Goal: Task Accomplishment & Management: Manage account settings

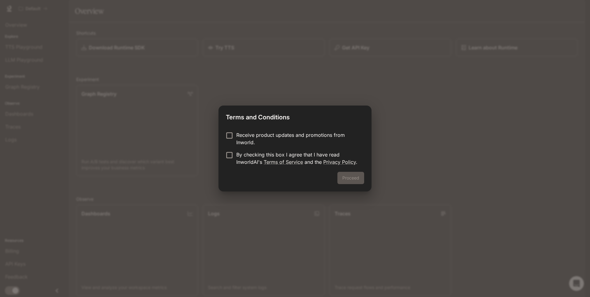
click at [220, 136] on div "Receive product updates and promotions from Inworld. By checking this box I agr…" at bounding box center [294, 149] width 153 height 45
click at [233, 143] on label "Receive product updates and promotions from Inworld." at bounding box center [290, 138] width 137 height 15
click at [230, 140] on label "Receive product updates and promotions from Inworld." at bounding box center [290, 138] width 137 height 15
click at [237, 161] on p "By checking this box I agree that I have read InworldAI's Terms of Service and …" at bounding box center [297, 158] width 123 height 15
click at [350, 176] on button "Proceed" at bounding box center [350, 178] width 27 height 12
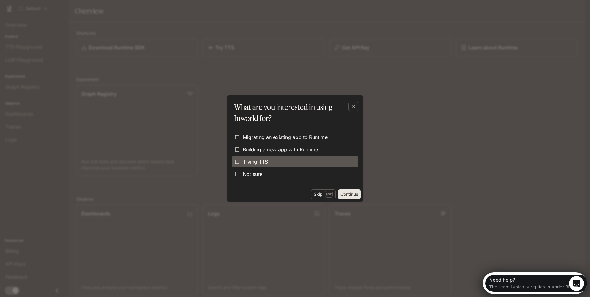
click at [296, 160] on label "Trying TTS" at bounding box center [295, 161] width 127 height 11
click at [345, 188] on div "Migrating an existing app to Runtime Building a new app with Runtime Trying TTS…" at bounding box center [295, 157] width 136 height 66
click at [346, 192] on button "Continue" at bounding box center [349, 195] width 23 height 10
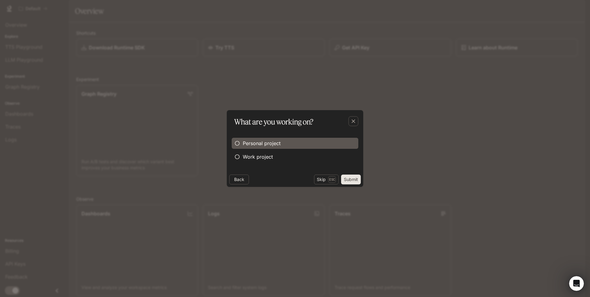
click at [256, 146] on span "Personal project" at bounding box center [262, 143] width 38 height 7
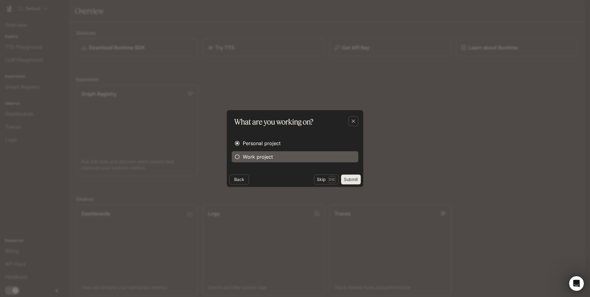
click at [257, 155] on span "Work project" at bounding box center [258, 156] width 30 height 7
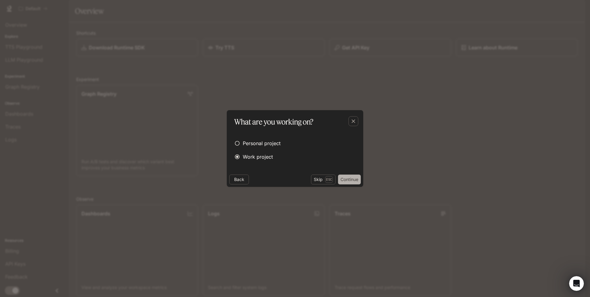
click at [347, 180] on button "Continue" at bounding box center [349, 180] width 23 height 10
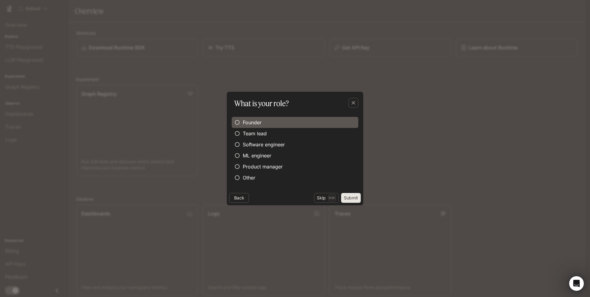
click at [265, 126] on label "Founder" at bounding box center [295, 122] width 127 height 11
click at [349, 198] on button "Submit" at bounding box center [351, 198] width 20 height 10
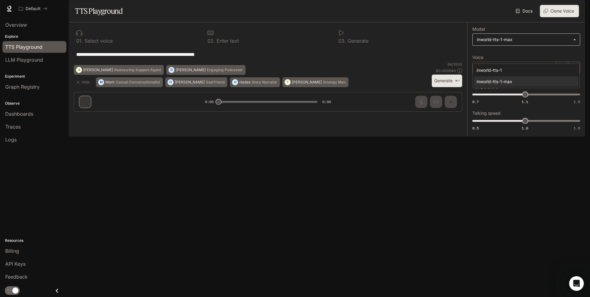
click at [529, 60] on body "**********" at bounding box center [295, 148] width 590 height 297
click at [522, 29] on div at bounding box center [295, 148] width 590 height 297
click at [34, 258] on li "API Keys" at bounding box center [34, 264] width 69 height 13
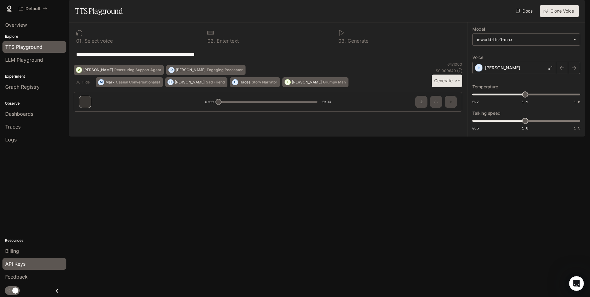
click at [35, 261] on div "API Keys" at bounding box center [34, 263] width 58 height 7
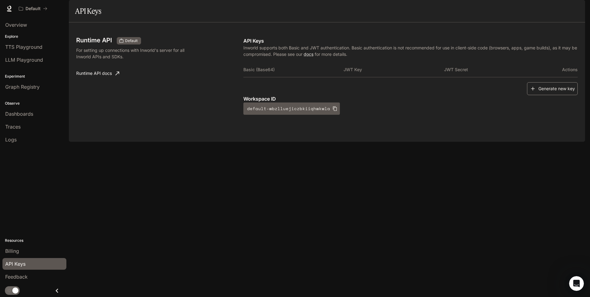
click at [552, 96] on button "Generate new key" at bounding box center [552, 88] width 51 height 13
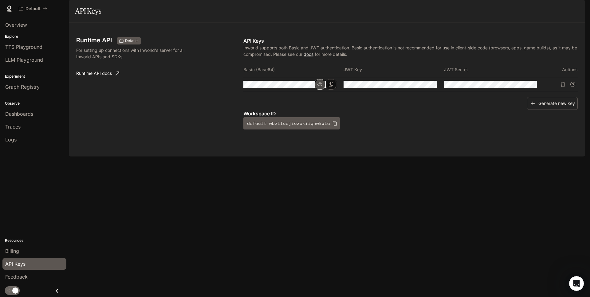
click at [322, 87] on icon "button" at bounding box center [319, 84] width 5 height 5
click at [330, 87] on icon "Copy Basic (Base64)" at bounding box center [330, 84] width 5 height 5
click at [421, 86] on icon "button" at bounding box center [420, 85] width 5 height 4
click at [330, 87] on icon "Copy Basic (Base64)" at bounding box center [330, 84] width 5 height 5
click at [321, 87] on icon "button" at bounding box center [319, 84] width 5 height 5
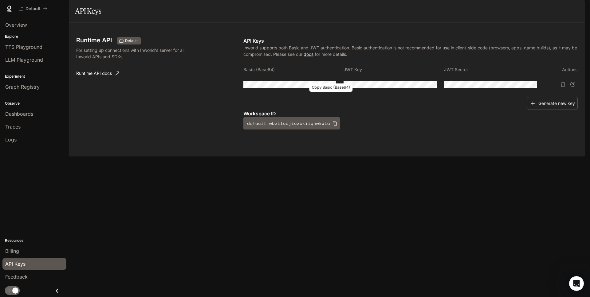
click at [0, 0] on icon "Copy Basic (Base64)" at bounding box center [0, 0] width 0 height 0
click at [0, 0] on icon "button" at bounding box center [0, 0] width 0 height 0
click at [0, 0] on button "Copy Basic (Base64)" at bounding box center [0, 0] width 0 height 0
